Goal: Task Accomplishment & Management: Use online tool/utility

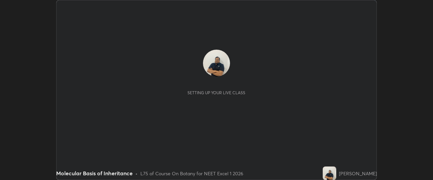
scroll to position [180, 433]
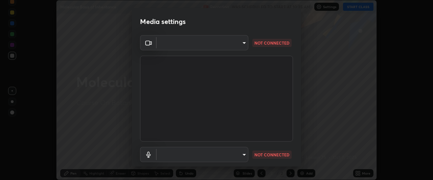
type input "0b0394df5398a873b7d047182dbff5bf8641b4882f7ce2760a0fef017966b62e"
type input "default"
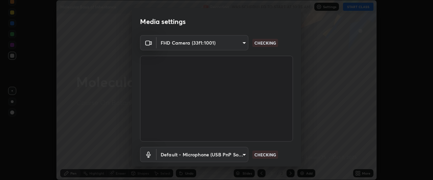
scroll to position [42, 0]
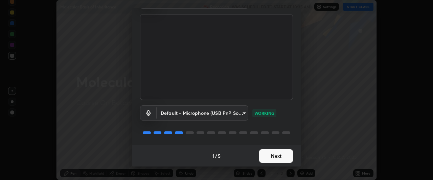
click at [261, 155] on button "Next" at bounding box center [276, 157] width 34 height 14
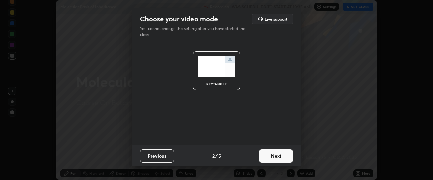
click at [261, 155] on button "Next" at bounding box center [276, 157] width 34 height 14
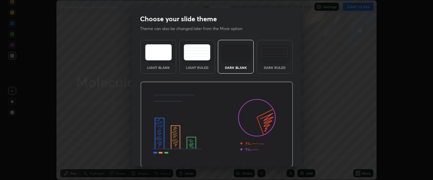
click at [264, 155] on img at bounding box center [217, 125] width 153 height 86
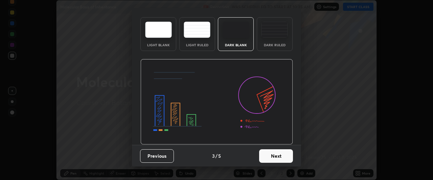
click at [262, 156] on button "Next" at bounding box center [276, 157] width 34 height 14
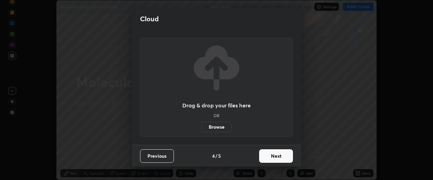
scroll to position [0, 0]
click at [262, 152] on button "Next" at bounding box center [276, 157] width 34 height 14
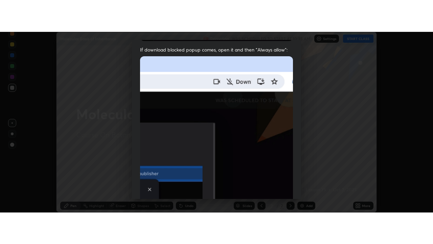
scroll to position [180, 0]
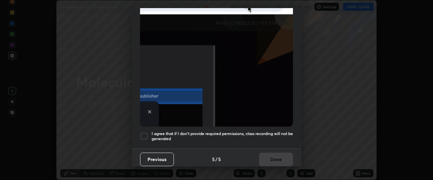
click at [145, 132] on div at bounding box center [144, 136] width 8 height 8
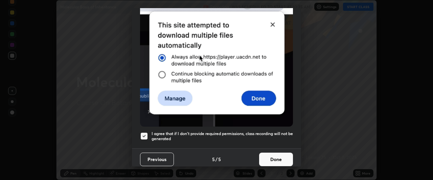
click at [267, 159] on button "Done" at bounding box center [276, 160] width 34 height 14
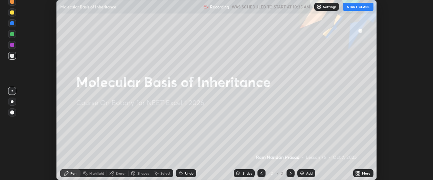
click at [354, 10] on button "START CLASS" at bounding box center [358, 7] width 30 height 8
click at [362, 174] on div "More" at bounding box center [364, 174] width 20 height 8
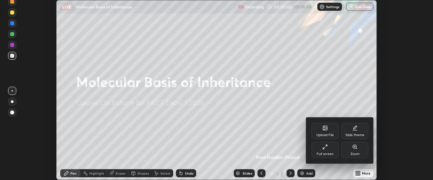
click at [324, 153] on div "Full screen" at bounding box center [325, 154] width 17 height 3
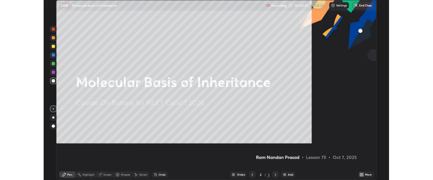
scroll to position [244, 433]
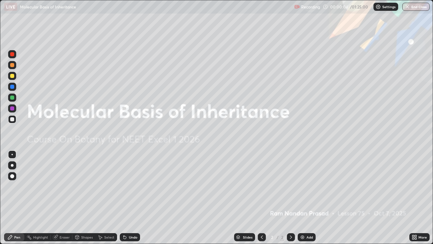
click at [291, 180] on icon at bounding box center [291, 236] width 5 height 5
click at [416, 180] on icon at bounding box center [416, 236] width 2 height 2
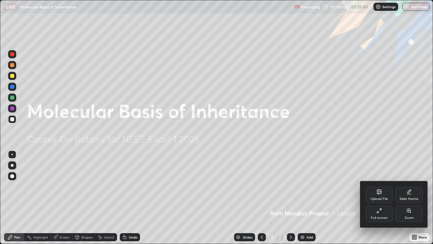
click at [377, 180] on div "Full screen" at bounding box center [379, 214] width 27 height 16
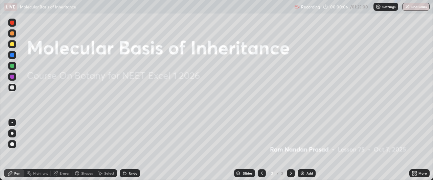
scroll to position [33684, 33431]
